Goal: Task Accomplishment & Management: Complete application form

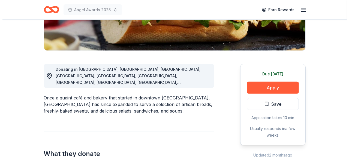
scroll to position [109, 0]
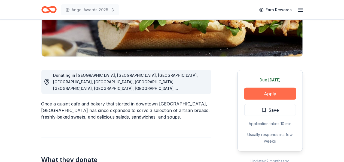
click at [271, 93] on button "Apply" at bounding box center [271, 93] width 52 height 12
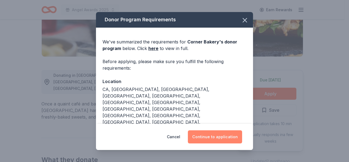
click at [209, 132] on button "Continue to application" at bounding box center [215, 136] width 54 height 13
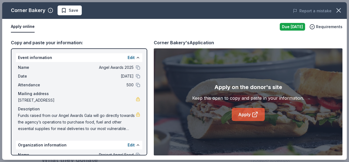
click at [242, 115] on link "Apply" at bounding box center [248, 114] width 33 height 13
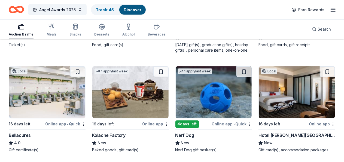
scroll to position [940, 0]
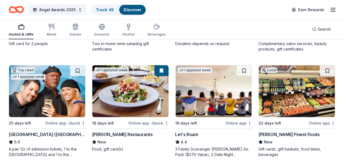
scroll to position [139, 0]
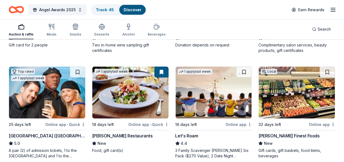
click at [155, 72] on button at bounding box center [162, 72] width 14 height 11
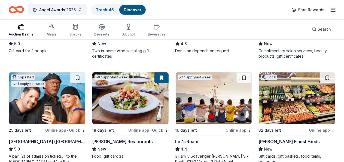
scroll to position [133, 0]
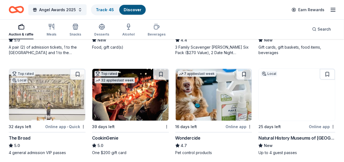
scroll to position [257, 0]
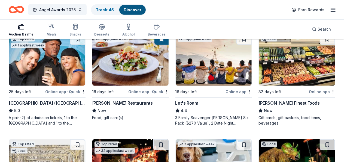
scroll to position [171, 0]
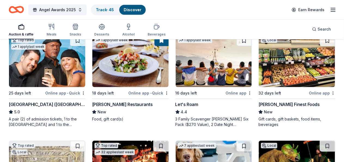
click at [92, 50] on img at bounding box center [130, 61] width 76 height 52
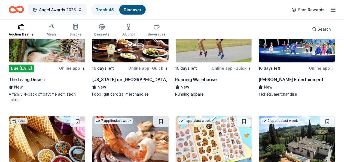
scroll to position [2551, 0]
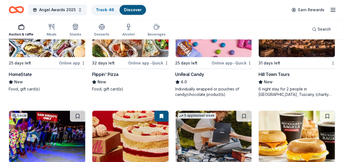
scroll to position [2764, 0]
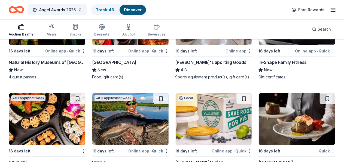
scroll to position [3004, 0]
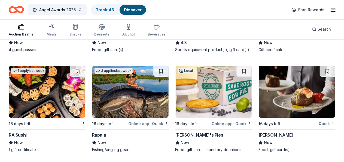
click at [344, 3] on div "Angel Awards 2025 Track · 46 Discover Earn Rewards" at bounding box center [172, 9] width 344 height 19
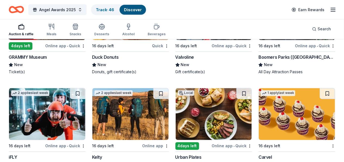
scroll to position [3597, 0]
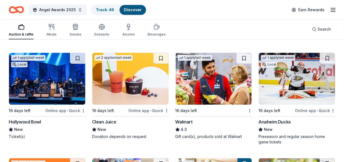
scroll to position [3837, 0]
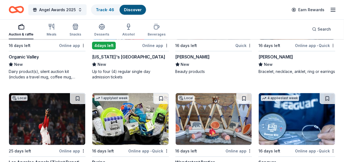
scroll to position [4429, 0]
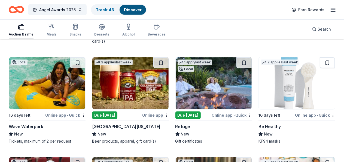
scroll to position [5370, 0]
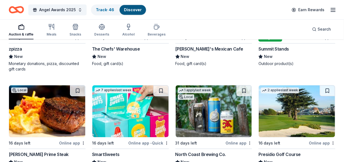
scroll to position [5957, 0]
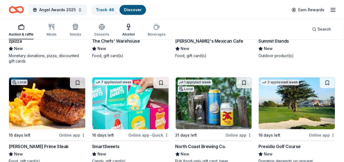
click at [133, 31] on div "Alcohol" at bounding box center [128, 29] width 12 height 13
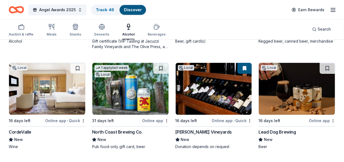
scroll to position [871, 0]
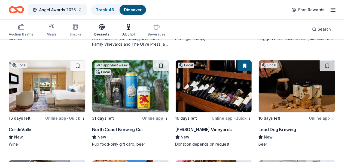
click at [104, 30] on icon "button" at bounding box center [102, 26] width 7 height 7
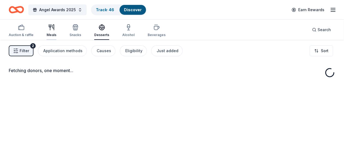
click at [55, 32] on div "Meals" at bounding box center [52, 30] width 10 height 13
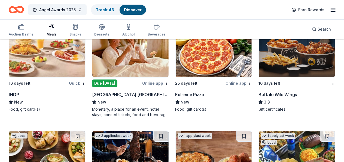
scroll to position [1017, 0]
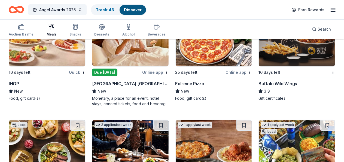
drag, startPoint x: 347, startPoint y: 158, endPoint x: 231, endPoint y: 10, distance: 188.7
click at [231, 10] on div "Angel Awards 2025 Track · 46 Discover Earn Rewards" at bounding box center [172, 9] width 327 height 13
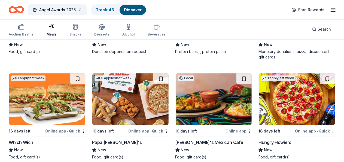
scroll to position [1790, 0]
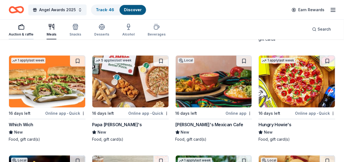
click at [31, 31] on div "Auction & raffle" at bounding box center [21, 29] width 25 height 13
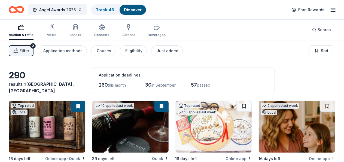
click at [191, 81] on div "57 passed" at bounding box center [206, 84] width 31 height 9
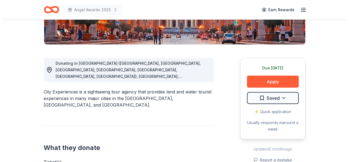
scroll to position [108, 0]
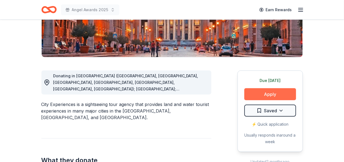
click at [268, 93] on button "Apply" at bounding box center [271, 94] width 52 height 12
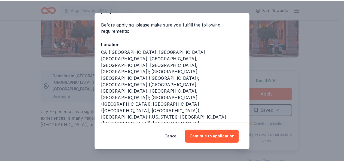
scroll to position [45, 0]
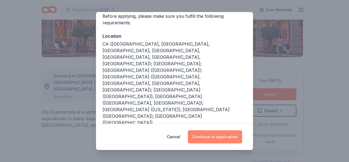
click at [215, 136] on button "Continue to application" at bounding box center [215, 136] width 54 height 13
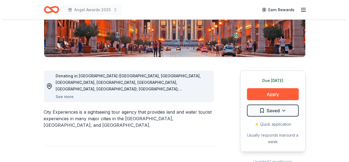
scroll to position [0, 0]
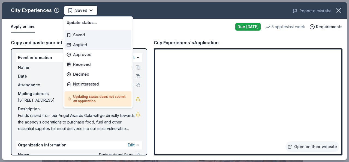
click at [79, 43] on div "Applied" at bounding box center [97, 45] width 67 height 10
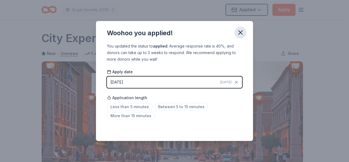
click at [244, 34] on icon "button" at bounding box center [241, 33] width 8 height 8
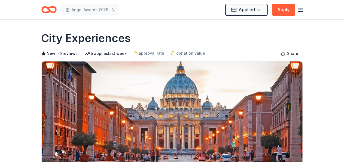
drag, startPoint x: 244, startPoint y: 34, endPoint x: 222, endPoint y: -4, distance: 43.9
click at [222, 0] on html "Angel Awards 2025 Applied Apply Due tomorrow Share City Experiences New • 2 rev…" at bounding box center [172, 81] width 344 height 162
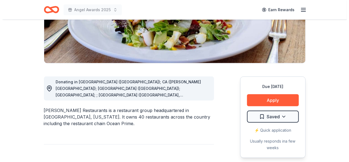
scroll to position [107, 0]
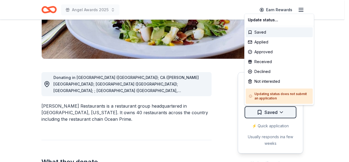
click at [273, 52] on div "Approved" at bounding box center [279, 52] width 67 height 10
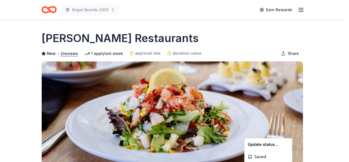
scroll to position [0, 0]
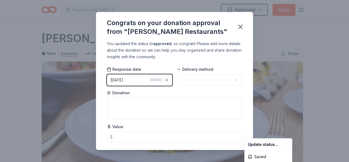
click at [233, 81] on html "Angel Awards 2025 Approved Apply Due in 18 days Share Cameron Mitchell Restaura…" at bounding box center [174, 81] width 349 height 162
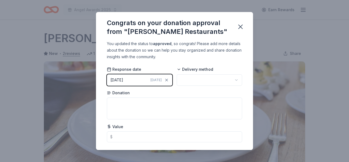
scroll to position [138, 0]
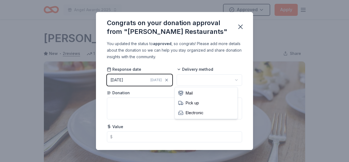
scroll to position [0, 0]
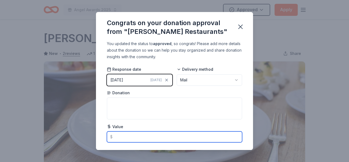
click at [123, 137] on input "text" at bounding box center [174, 136] width 135 height 11
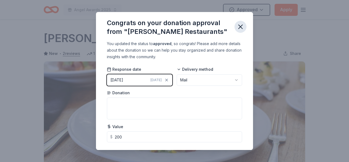
type input "200.00"
click at [240, 26] on icon "button" at bounding box center [241, 27] width 8 height 8
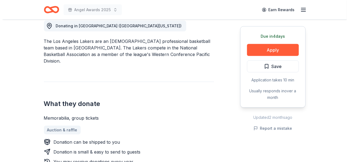
scroll to position [164, 0]
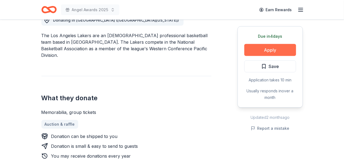
click at [273, 50] on button "Apply" at bounding box center [271, 50] width 52 height 12
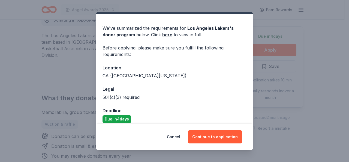
scroll to position [19, 0]
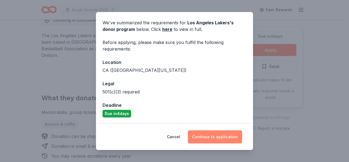
click at [218, 137] on button "Continue to application" at bounding box center [215, 136] width 54 height 13
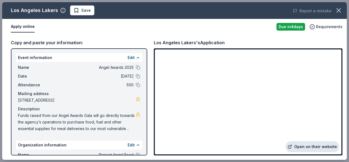
click at [307, 149] on link "Open on their website" at bounding box center [312, 146] width 54 height 11
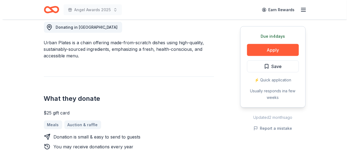
scroll to position [159, 0]
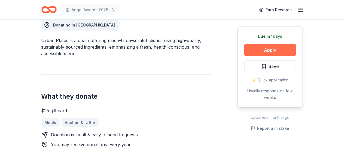
click at [266, 52] on button "Apply" at bounding box center [271, 50] width 52 height 12
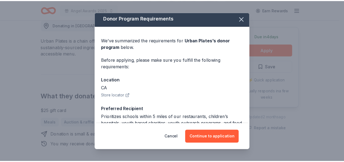
scroll to position [61, 0]
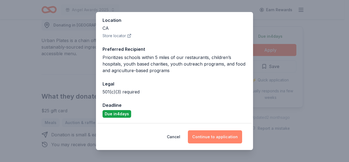
click at [211, 134] on button "Continue to application" at bounding box center [215, 136] width 54 height 13
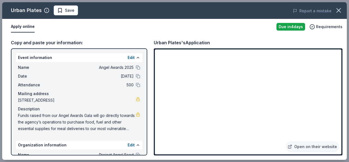
click at [344, 74] on div "Urban Plates Save Report a mistake Apply online Due in 4 days Requirements Copy…" at bounding box center [174, 81] width 349 height 162
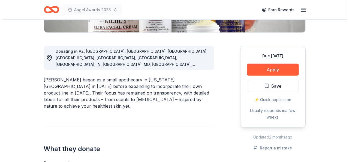
scroll to position [141, 0]
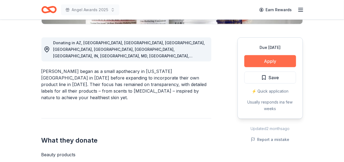
click at [272, 63] on button "Apply" at bounding box center [271, 61] width 52 height 12
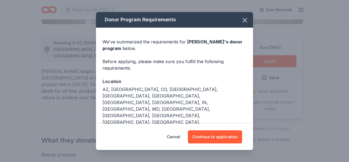
scroll to position [32, 0]
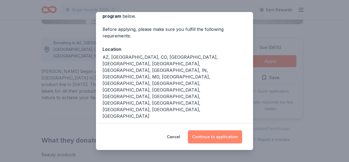
click at [210, 134] on button "Continue to application" at bounding box center [215, 136] width 54 height 13
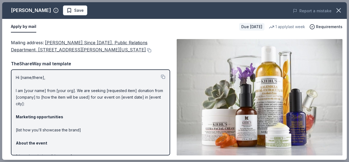
drag, startPoint x: 164, startPoint y: 94, endPoint x: 168, endPoint y: 120, distance: 26.2
click at [168, 120] on div "Hi [name/there], I am [your name] from [your org]. We are seeking [requested it…" at bounding box center [90, 112] width 159 height 86
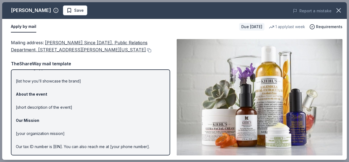
scroll to position [68, 0]
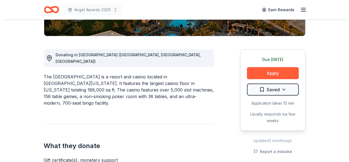
scroll to position [133, 0]
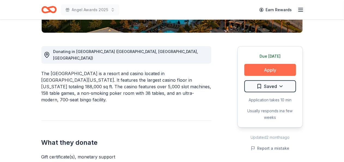
click at [270, 69] on button "Apply" at bounding box center [271, 70] width 52 height 12
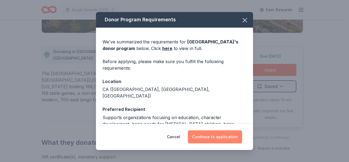
click at [209, 138] on button "Continue to application" at bounding box center [215, 136] width 54 height 13
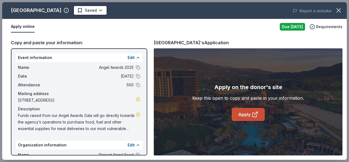
click at [246, 118] on link "Apply" at bounding box center [248, 114] width 33 height 13
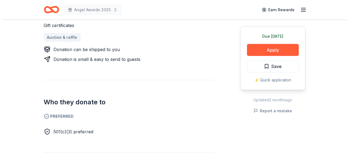
scroll to position [214, 0]
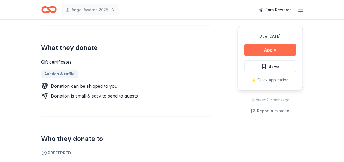
click at [273, 48] on button "Apply" at bounding box center [271, 50] width 52 height 12
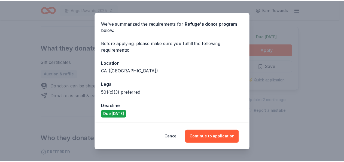
scroll to position [19, 0]
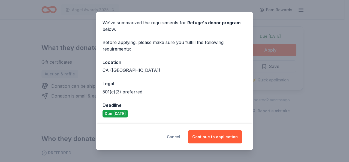
click at [176, 138] on button "Cancel" at bounding box center [173, 136] width 13 height 13
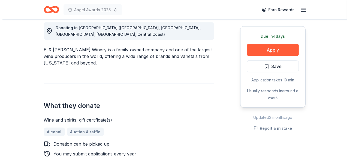
scroll to position [159, 0]
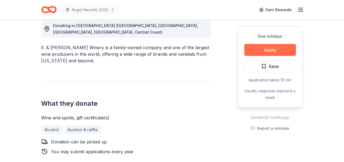
click at [270, 48] on button "Apply" at bounding box center [271, 50] width 52 height 12
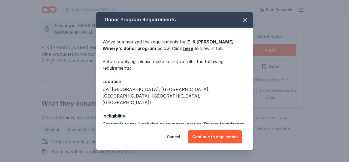
scroll to position [73, 0]
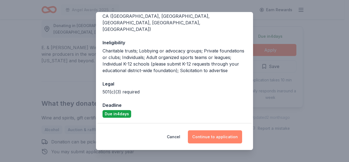
click at [216, 138] on button "Continue to application" at bounding box center [215, 136] width 54 height 13
